Goal: Information Seeking & Learning: Find specific fact

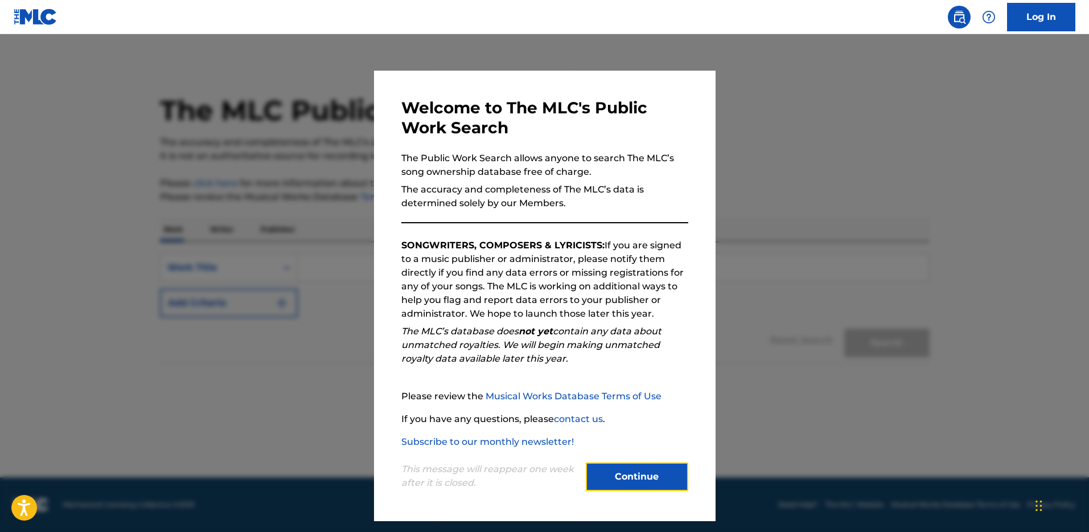
click at [619, 479] on button "Continue" at bounding box center [637, 476] width 103 height 28
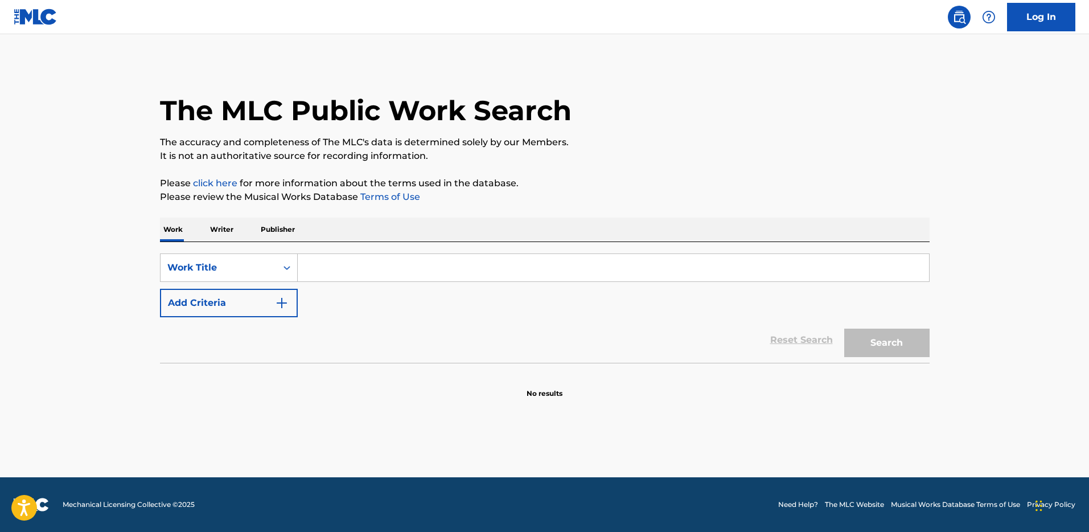
click at [375, 264] on input "Search Form" at bounding box center [614, 267] width 632 height 27
click at [845, 329] on button "Search" at bounding box center [887, 343] width 85 height 28
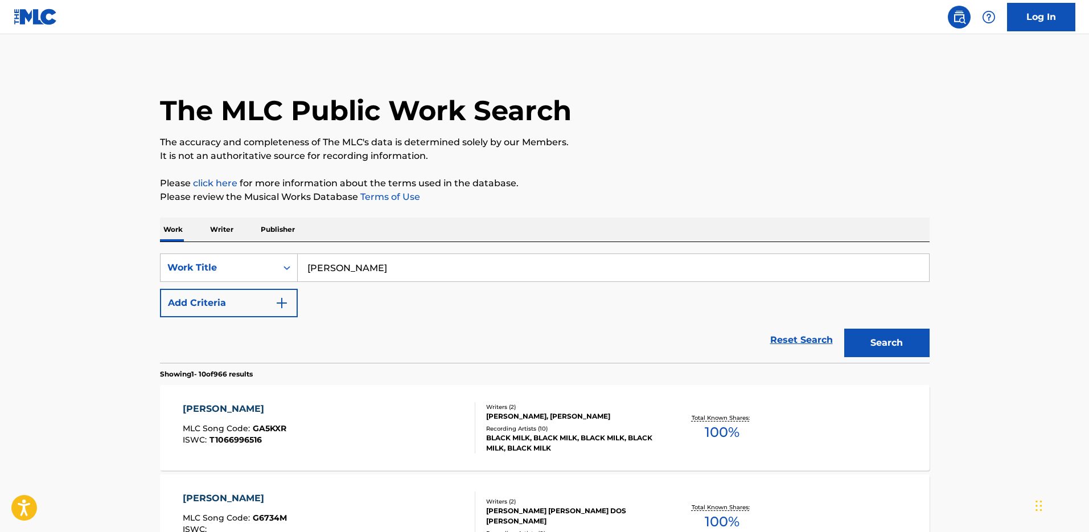
drag, startPoint x: 423, startPoint y: 271, endPoint x: 148, endPoint y: 218, distance: 280.7
click at [845, 329] on button "Search" at bounding box center [887, 343] width 85 height 28
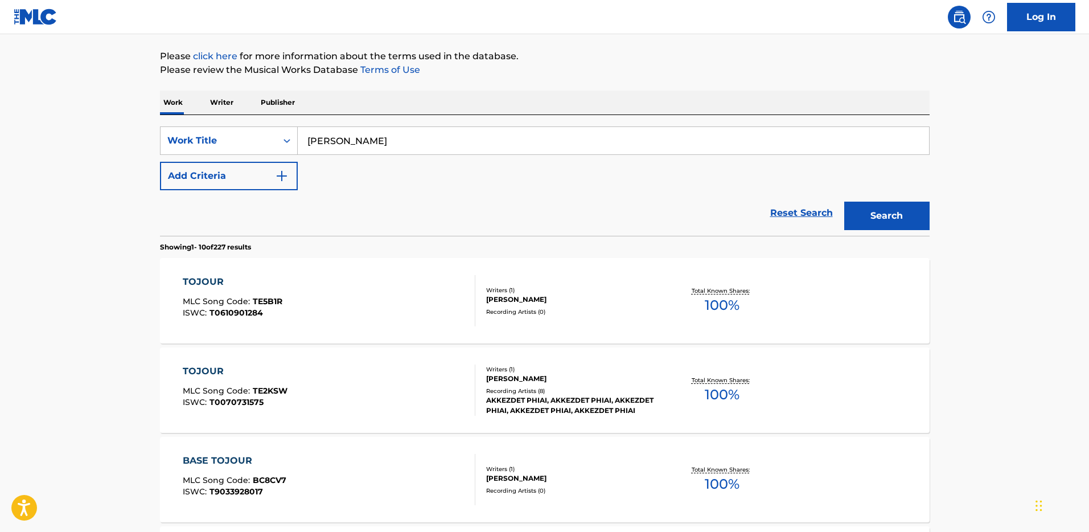
scroll to position [124, 0]
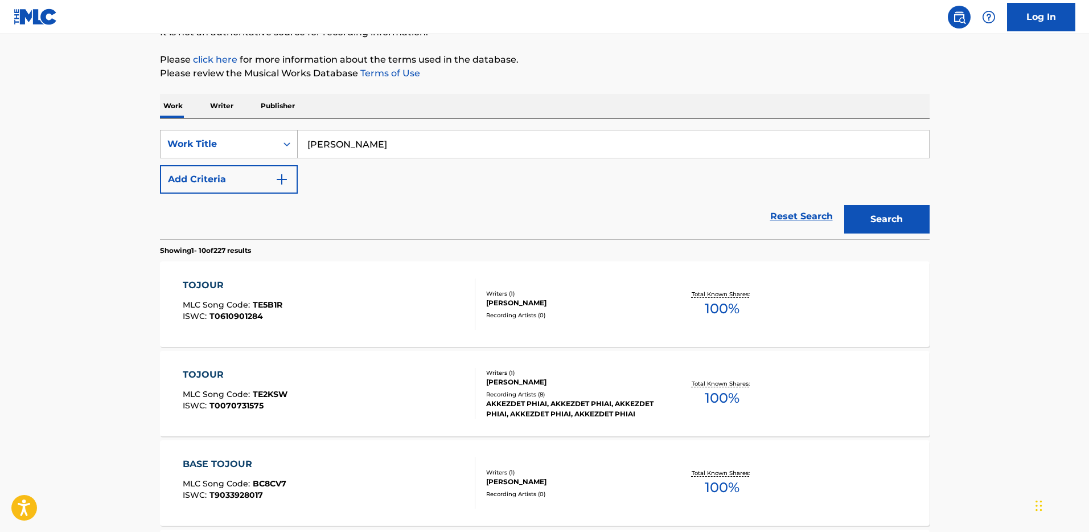
drag, startPoint x: 370, startPoint y: 143, endPoint x: 249, endPoint y: 138, distance: 120.3
click at [262, 138] on div "SearchWithCriteria22f7ab68-fa93-4619-8e40-667fc3dd9864 Work Title lamour tojour" at bounding box center [545, 144] width 770 height 28
paste input "L'AMOUR TOUJOURS"
type input "L'AMOUR TOUJOURS"
click at [913, 214] on button "Search" at bounding box center [887, 219] width 85 height 28
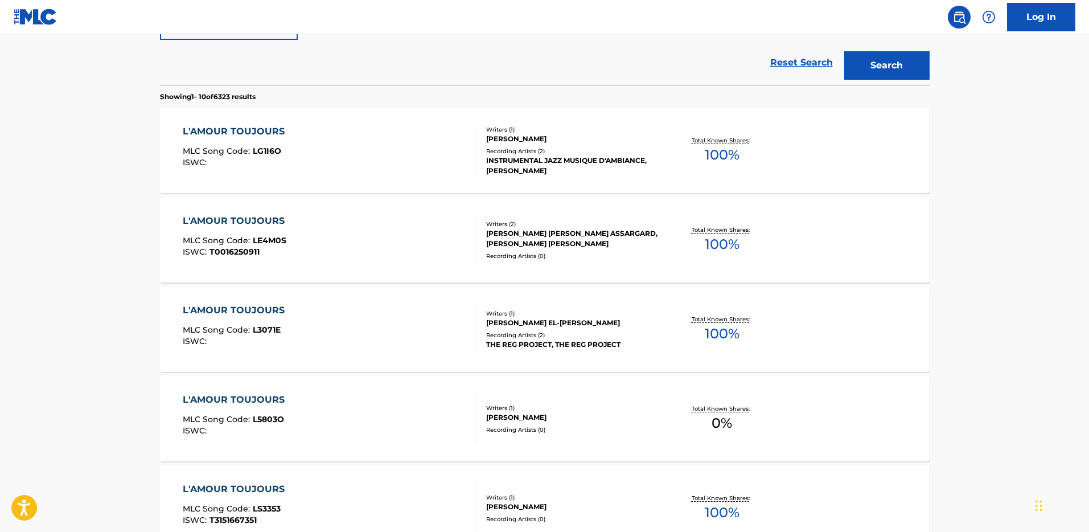
scroll to position [0, 0]
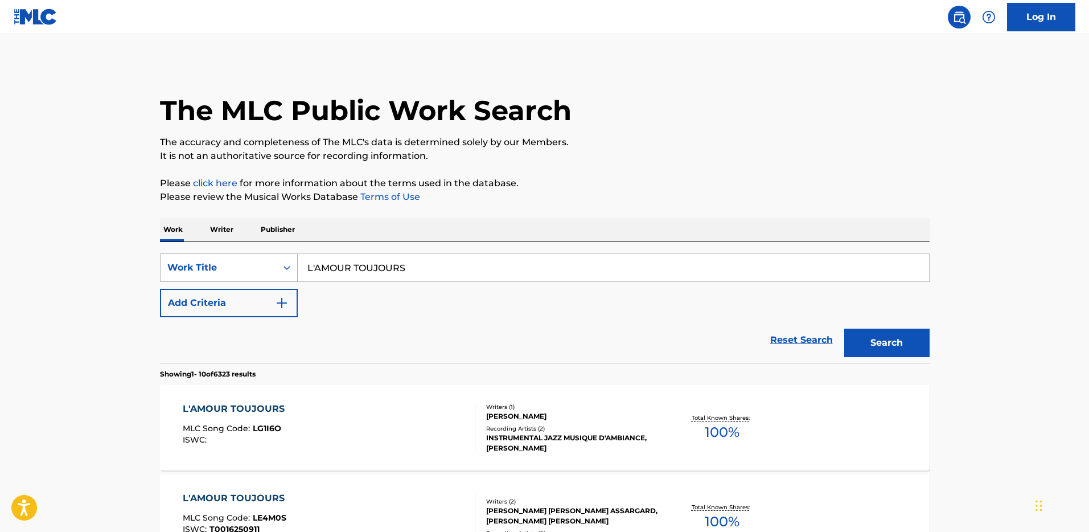
click at [221, 268] on div "Work Title" at bounding box center [218, 268] width 103 height 14
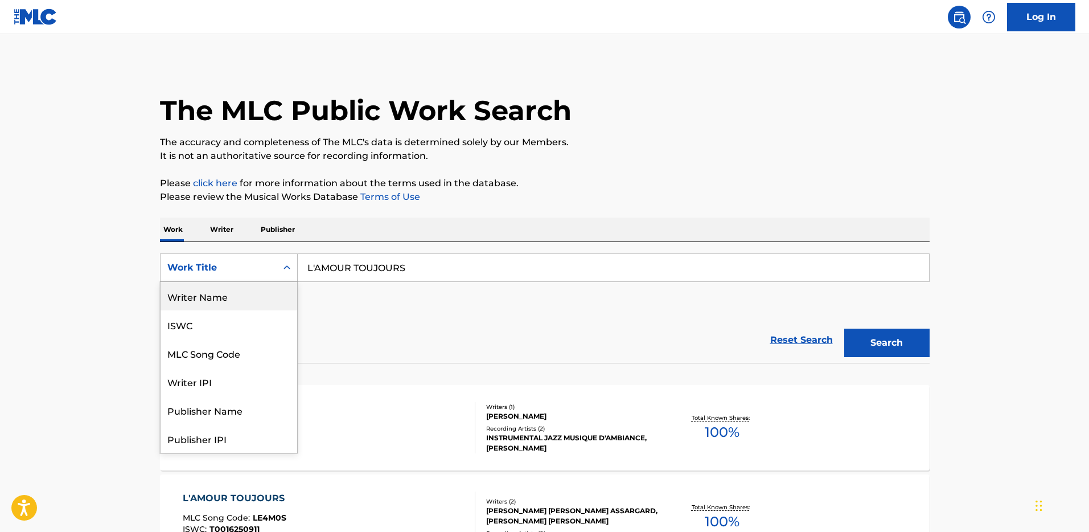
click at [244, 306] on div "Writer Name" at bounding box center [229, 296] width 137 height 28
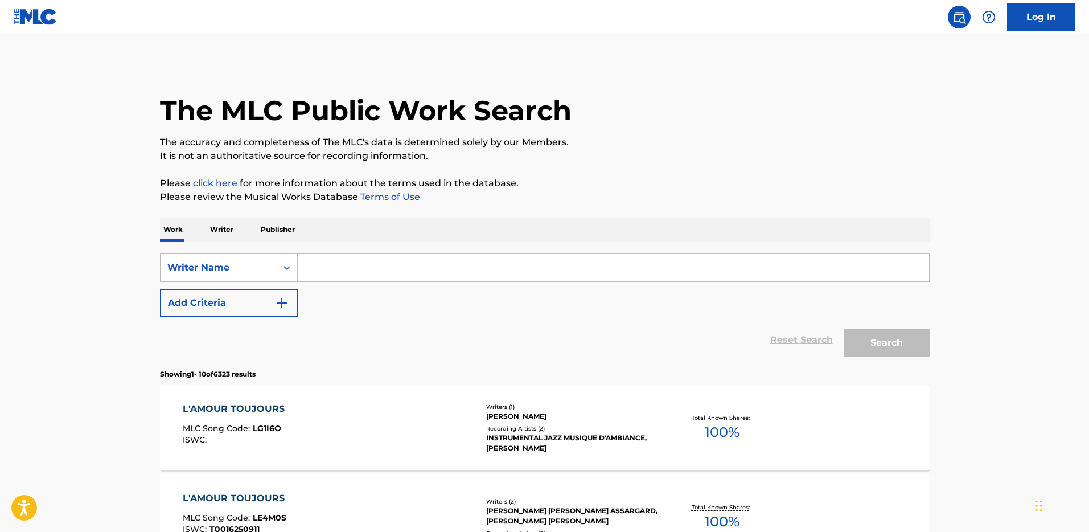
click at [393, 270] on input "Search Form" at bounding box center [614, 267] width 632 height 27
click at [845, 329] on button "Search" at bounding box center [887, 343] width 85 height 28
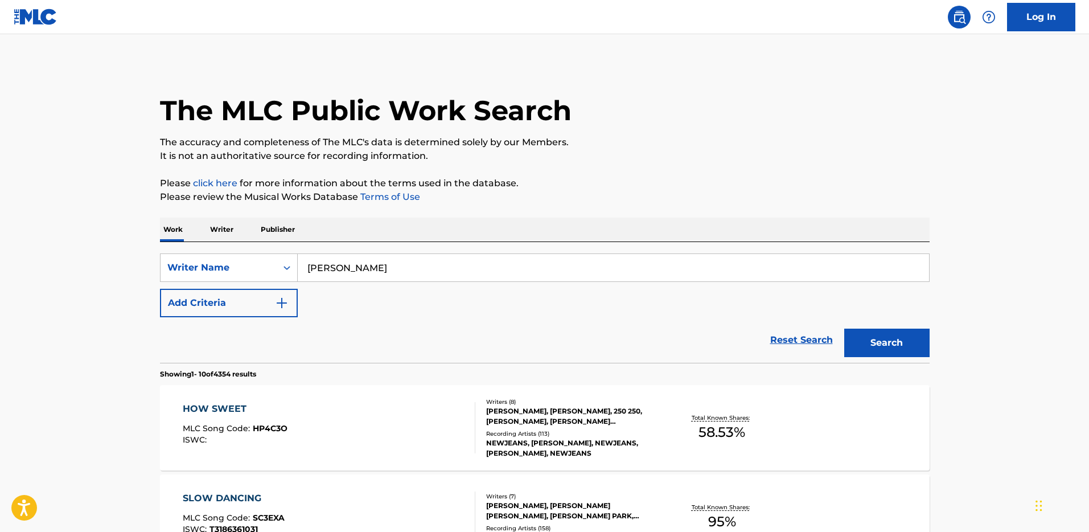
click at [845, 329] on button "Search" at bounding box center [887, 343] width 85 height 28
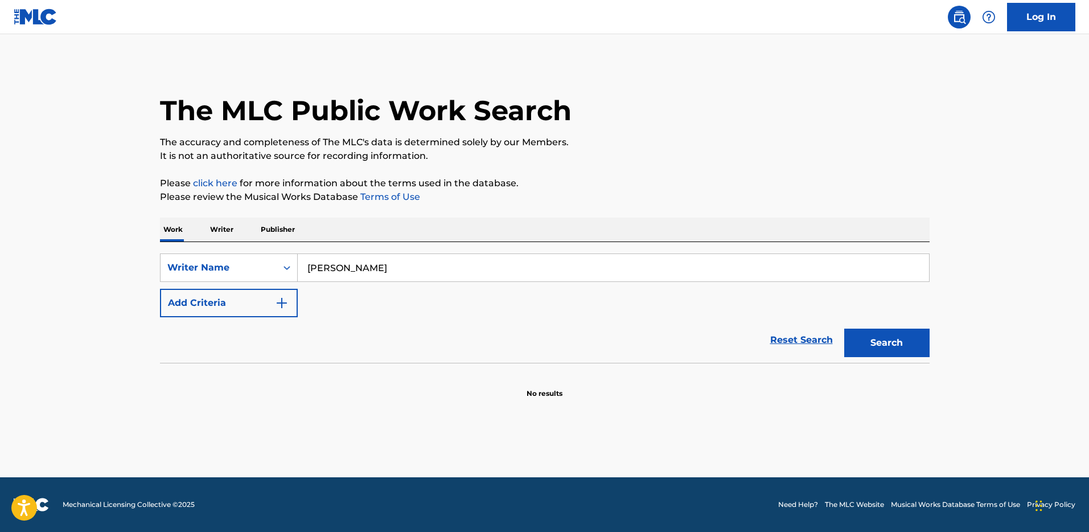
drag, startPoint x: 430, startPoint y: 271, endPoint x: 327, endPoint y: 265, distance: 102.6
click at [327, 265] on input "[PERSON_NAME]" at bounding box center [614, 267] width 632 height 27
click at [375, 267] on input "[PERSON_NAME]" at bounding box center [614, 267] width 632 height 27
drag, startPoint x: 375, startPoint y: 267, endPoint x: 187, endPoint y: 259, distance: 188.1
click at [187, 259] on div "SearchWithCriteriaaf157070-0d31-4ad4-be13-7e6ac21df7e0 Writer Name [PERSON_NAME]" at bounding box center [545, 267] width 770 height 28
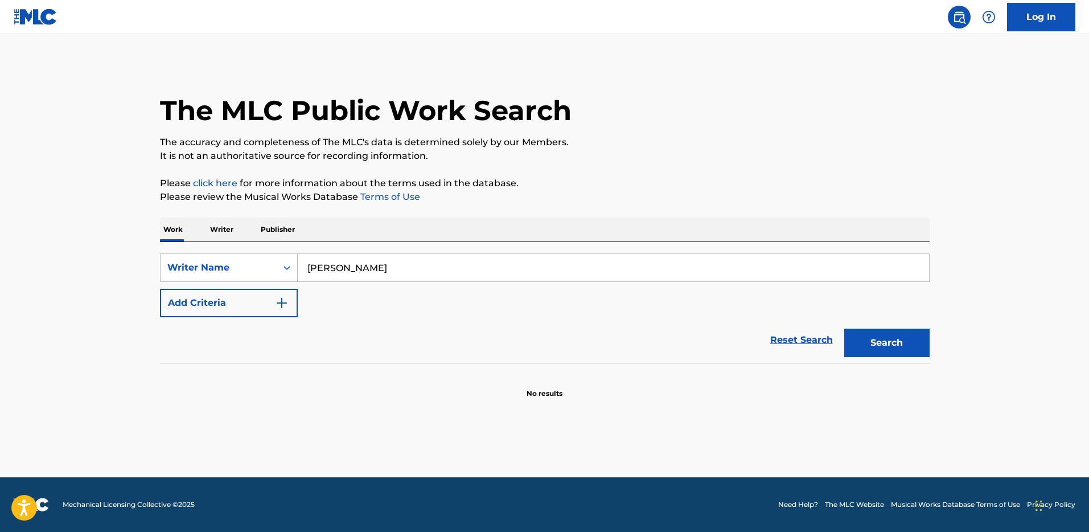
paste input "[PERSON_NAME]"
type input "[PERSON_NAME]"
click at [898, 346] on button "Search" at bounding box center [887, 343] width 85 height 28
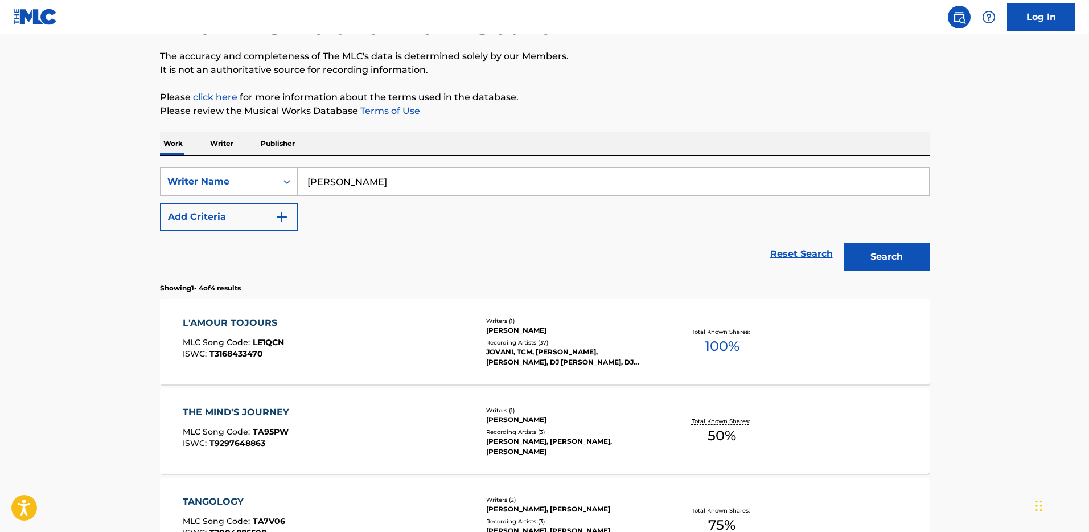
scroll to position [91, 0]
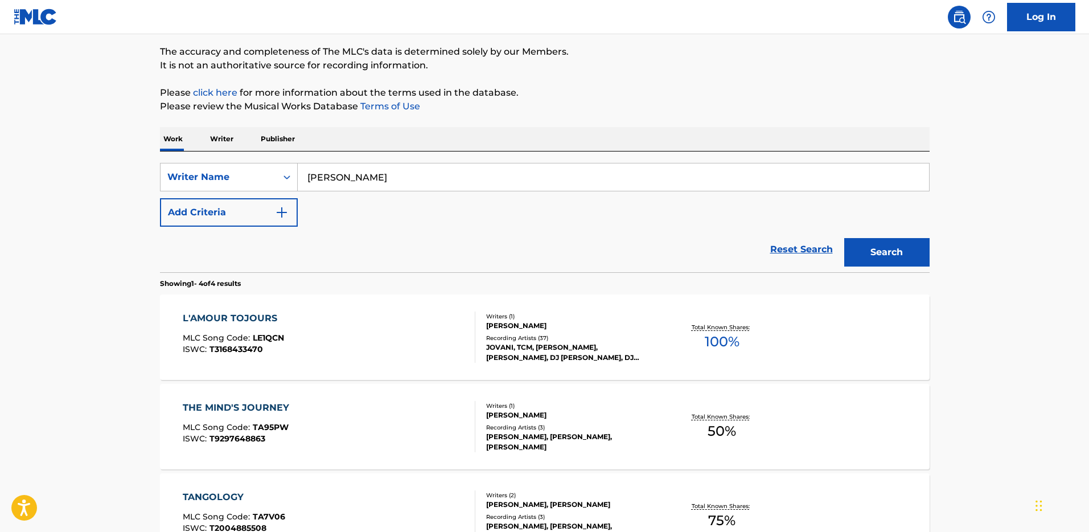
click at [262, 318] on div "L'AMOUR TOJOURS" at bounding box center [233, 319] width 101 height 14
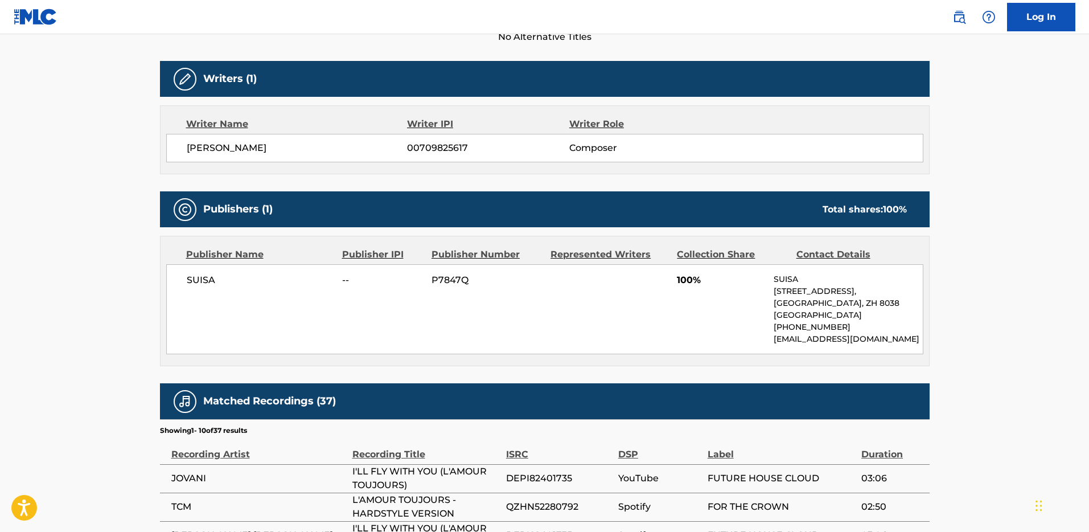
scroll to position [351, 0]
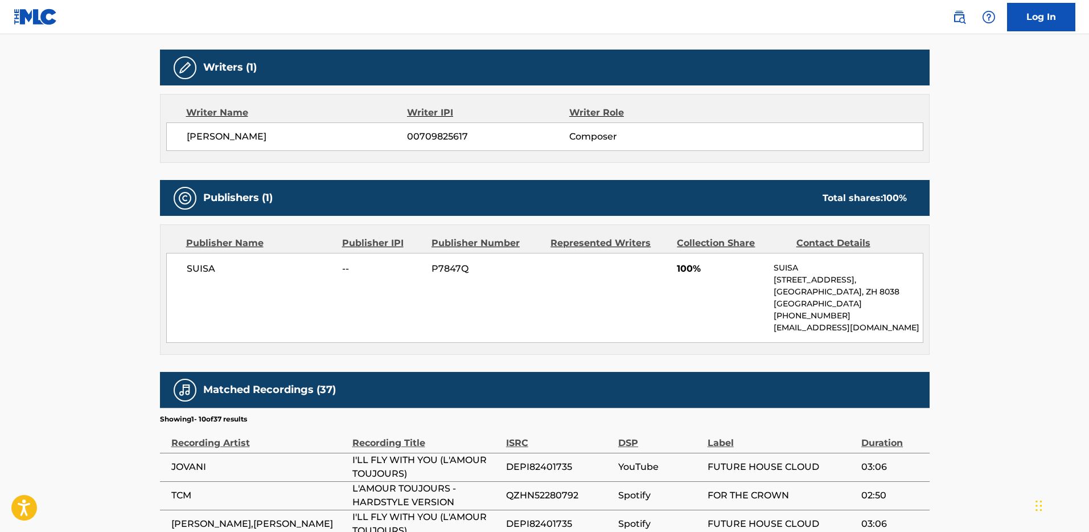
drag, startPoint x: 280, startPoint y: 137, endPoint x: 183, endPoint y: 131, distance: 97.6
click at [183, 131] on div "[PERSON_NAME] 00709825617 Composer" at bounding box center [544, 136] width 757 height 28
copy span "[PERSON_NAME]"
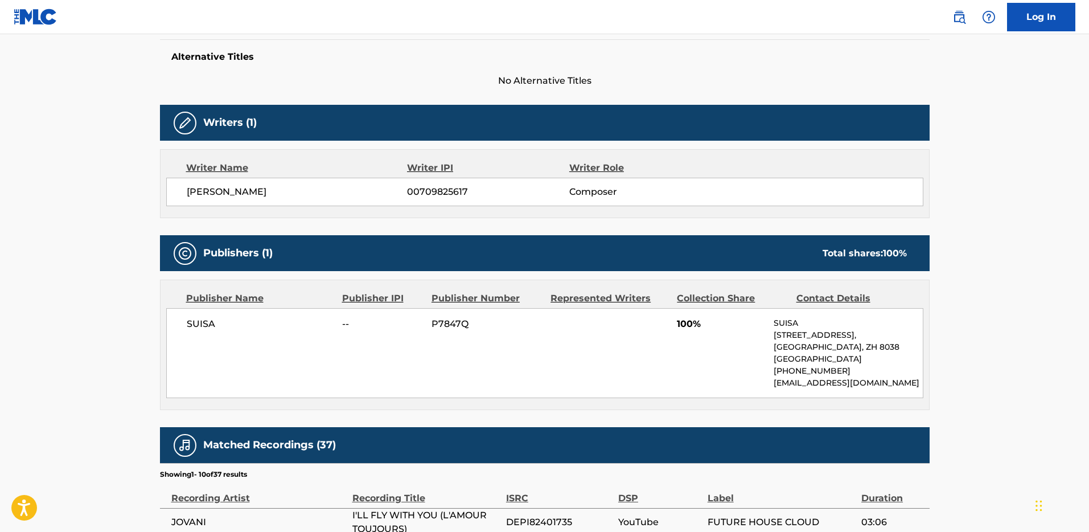
scroll to position [296, 0]
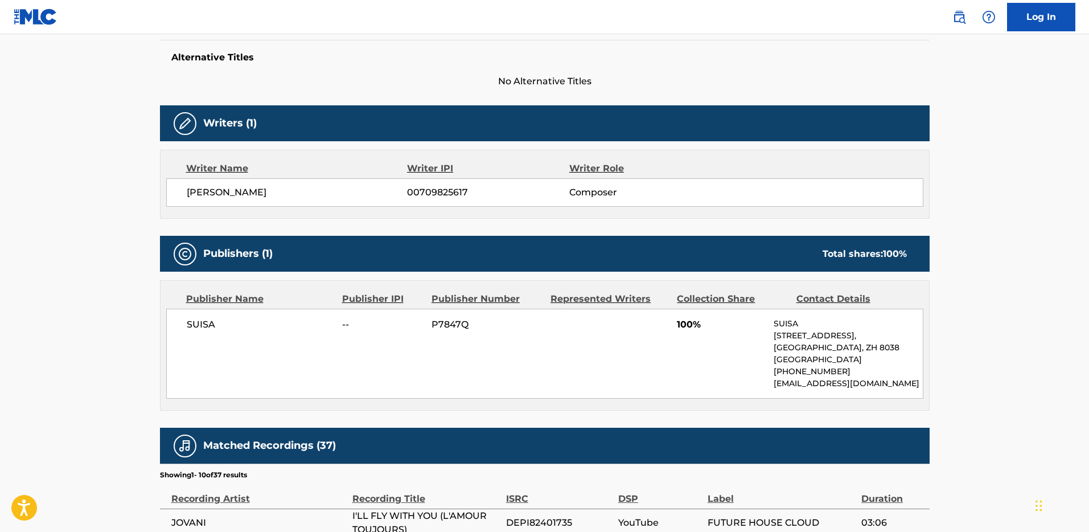
click at [484, 325] on span "P7847Q" at bounding box center [487, 325] width 110 height 14
drag, startPoint x: 225, startPoint y: 323, endPoint x: 210, endPoint y: 117, distance: 206.2
click at [173, 319] on div "SUISA -- P7847Q 100% SUISA [STREET_ADDRESS] [PHONE_NUMBER] [EMAIL_ADDRESS][DOMA…" at bounding box center [544, 354] width 757 height 90
copy span "SUISA"
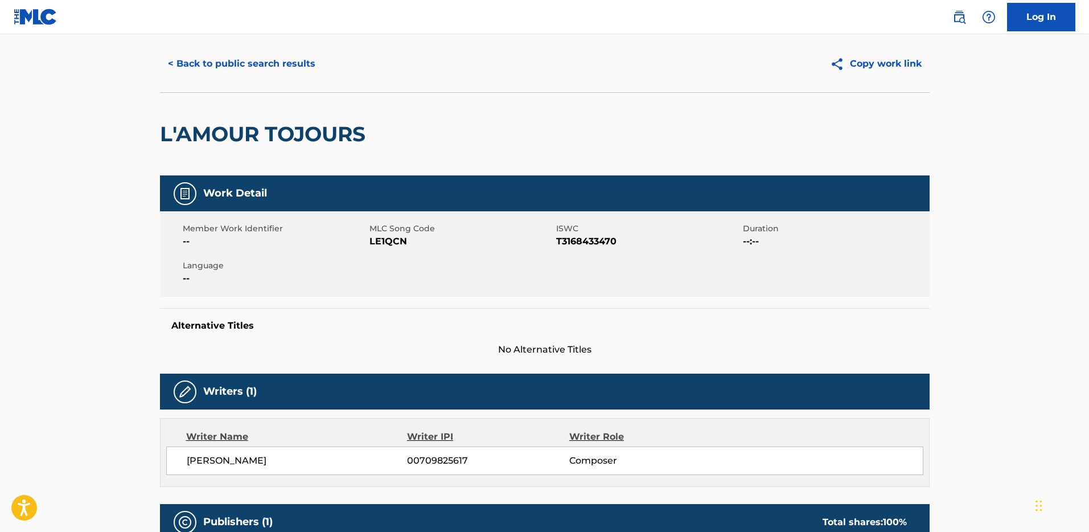
scroll to position [0, 0]
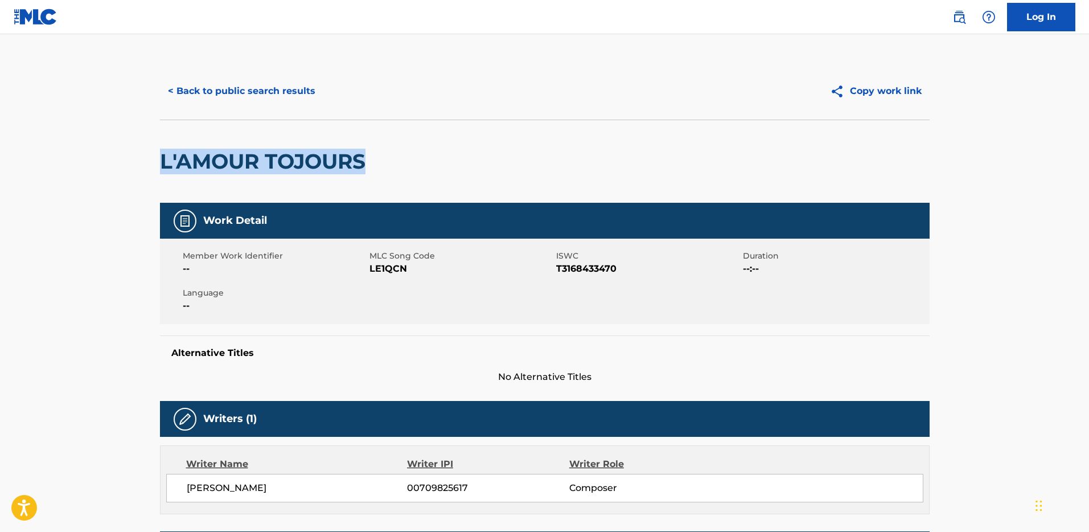
drag, startPoint x: 371, startPoint y: 162, endPoint x: 152, endPoint y: 149, distance: 219.0
copy h2 "L'AMOUR TOJOURS"
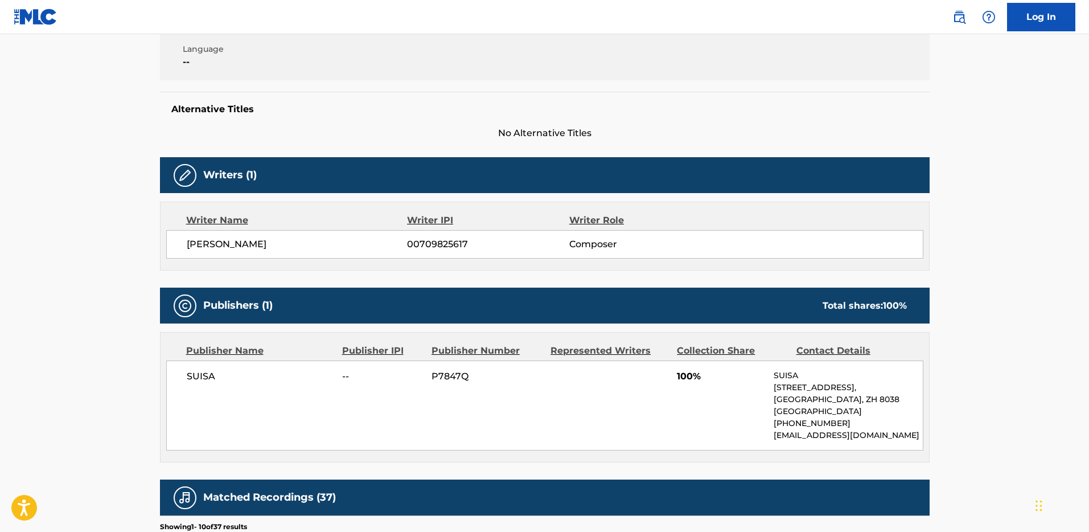
scroll to position [264, 0]
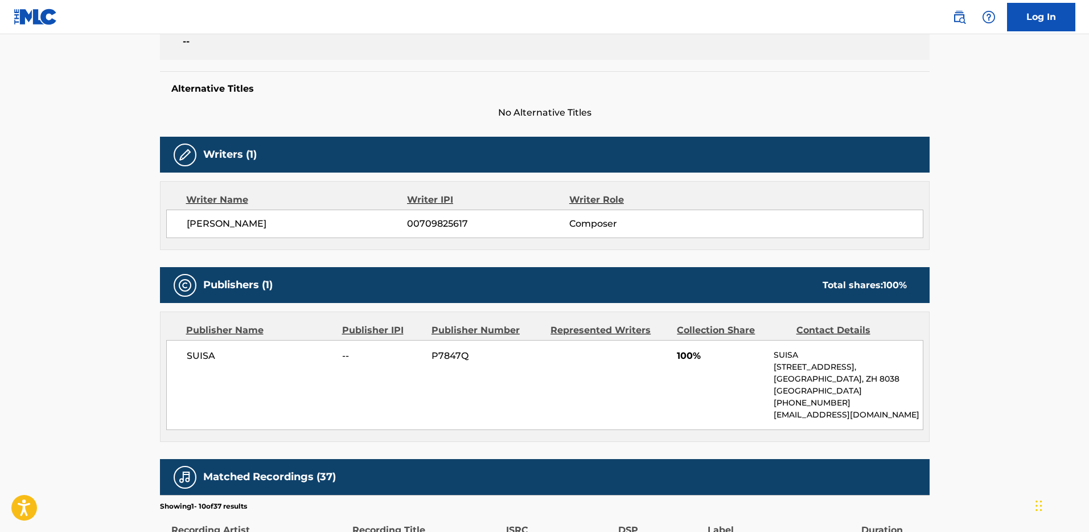
drag, startPoint x: 280, startPoint y: 222, endPoint x: 214, endPoint y: 221, distance: 65.5
click at [214, 221] on span "[PERSON_NAME]" at bounding box center [297, 224] width 221 height 14
drag, startPoint x: 188, startPoint y: 223, endPoint x: 300, endPoint y: 224, distance: 111.6
click at [299, 225] on span "[PERSON_NAME]" at bounding box center [297, 224] width 221 height 14
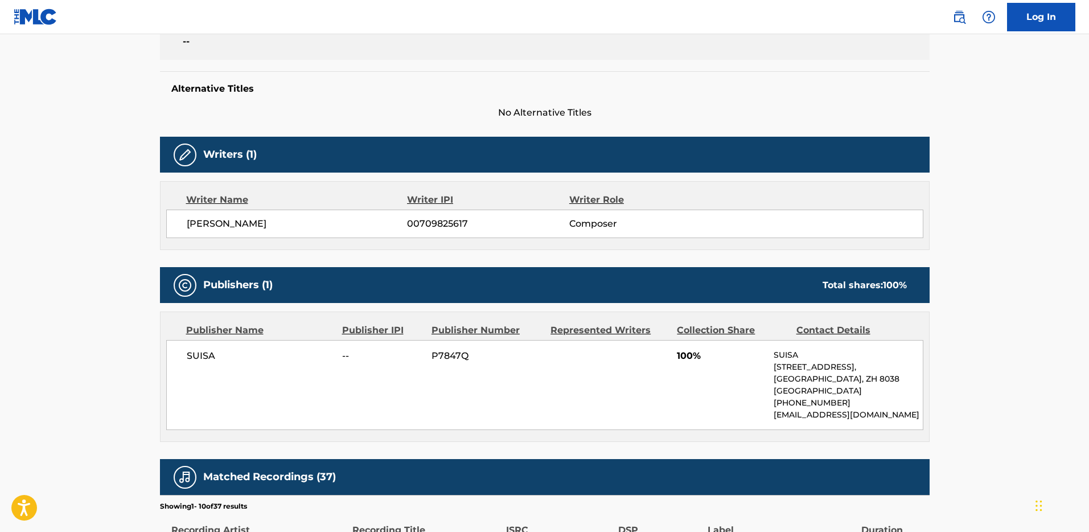
copy span "[PERSON_NAME]"
